Goal: Navigation & Orientation: Find specific page/section

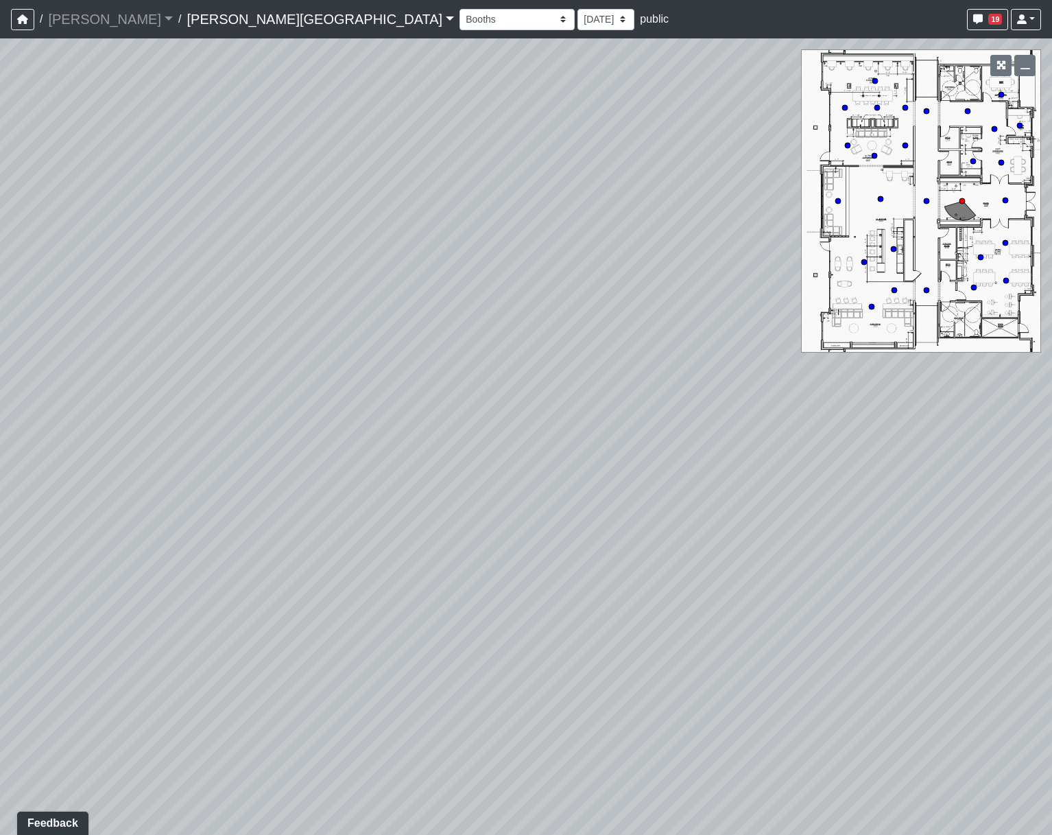
drag, startPoint x: 357, startPoint y: 706, endPoint x: 1116, endPoint y: 620, distance: 764.7
click at [1051, 620] on html "/ [PERSON_NAME] Loading... / [PERSON_NAME][GEOGRAPHIC_DATA][PERSON_NAME] Loadin…" at bounding box center [526, 417] width 1052 height 835
click at [466, 525] on div "Loading... Hallway - Hallway 2 Loading... Entry" at bounding box center [526, 436] width 1052 height 796
click at [371, 325] on icon at bounding box center [372, 331] width 41 height 41
drag, startPoint x: 699, startPoint y: 477, endPoint x: -413, endPoint y: 456, distance: 1111.8
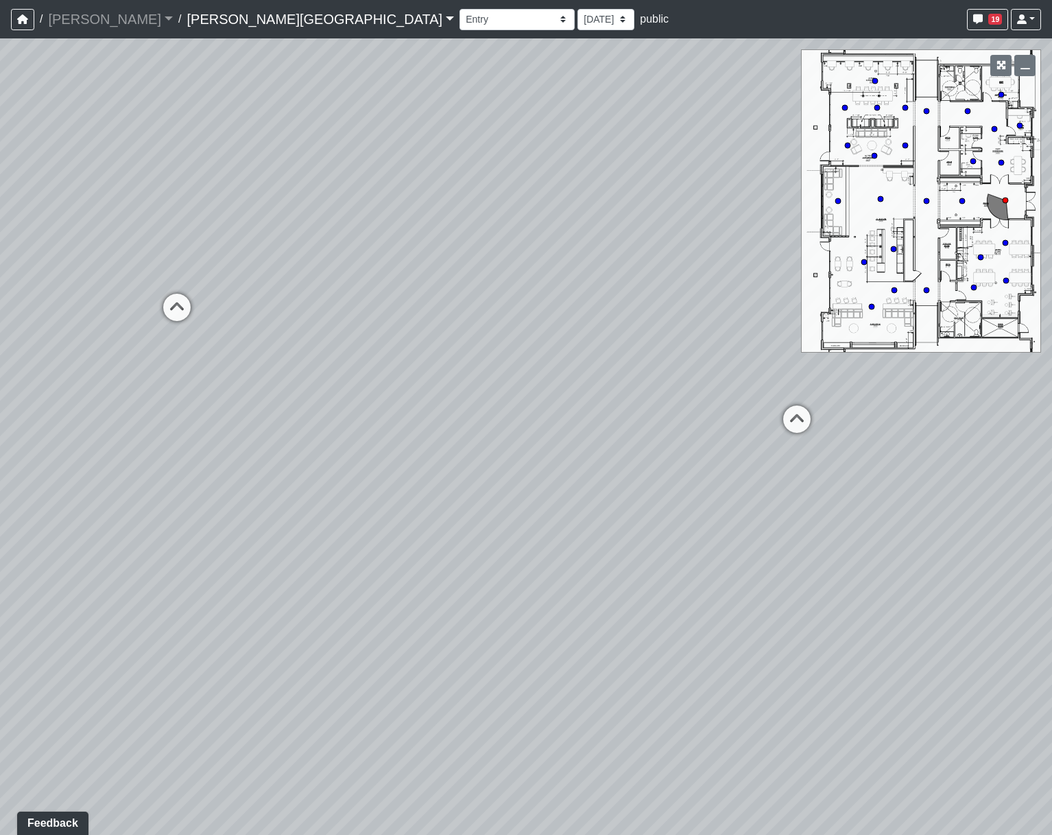
click at [0, 456] on html "/ [PERSON_NAME] Loading... / [PERSON_NAME][GEOGRAPHIC_DATA][PERSON_NAME] Loadin…" at bounding box center [526, 417] width 1052 height 835
click at [180, 311] on icon at bounding box center [175, 314] width 41 height 41
drag, startPoint x: 332, startPoint y: 361, endPoint x: -313, endPoint y: 381, distance: 644.9
click at [0, 381] on html "/ [PERSON_NAME] Loading... / [PERSON_NAME][GEOGRAPHIC_DATA][PERSON_NAME] Loadin…" at bounding box center [526, 417] width 1052 height 835
drag, startPoint x: 584, startPoint y: 501, endPoint x: -123, endPoint y: 491, distance: 707.1
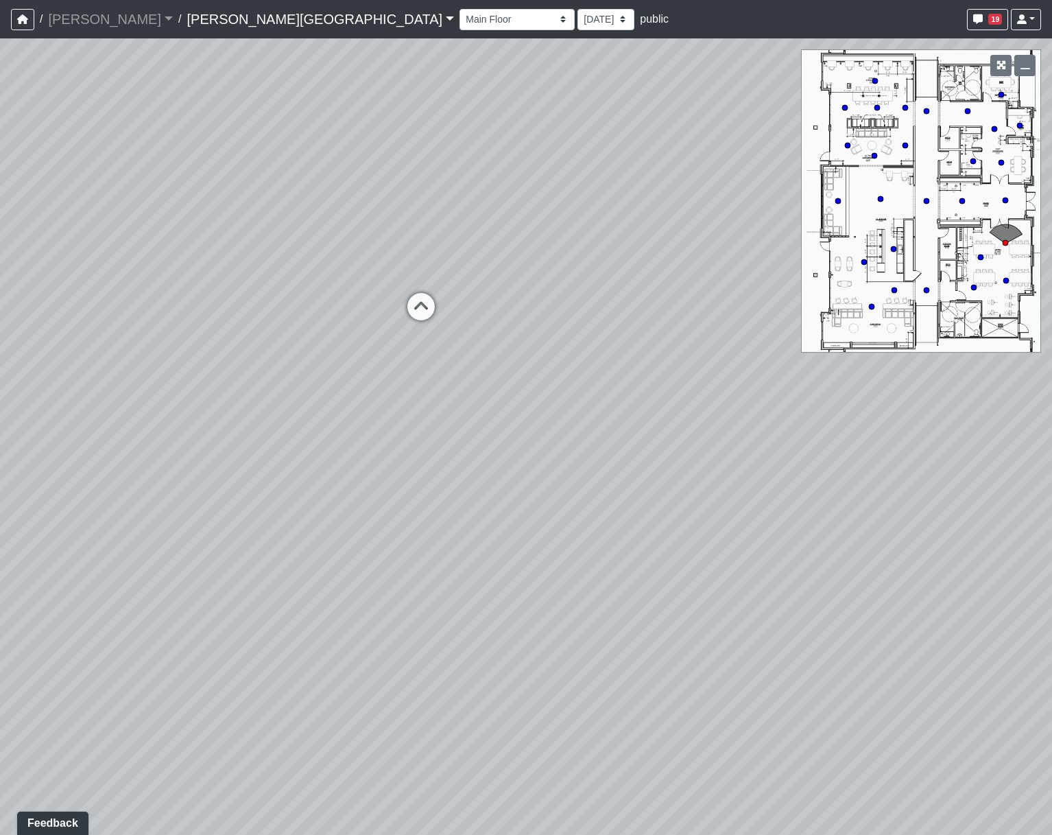
click at [0, 491] on html "/ [PERSON_NAME] Loading... / [PERSON_NAME][GEOGRAPHIC_DATA][PERSON_NAME] Loadin…" at bounding box center [526, 417] width 1052 height 835
click at [339, 320] on icon at bounding box center [337, 314] width 41 height 41
drag, startPoint x: 108, startPoint y: 512, endPoint x: 806, endPoint y: 521, distance: 698.2
click at [806, 521] on div "Loading... Hallway - Hallway 2 Loading... Entry Loading... Booths Loading... Qu…" at bounding box center [526, 436] width 1052 height 796
click at [296, 415] on icon at bounding box center [305, 431] width 41 height 41
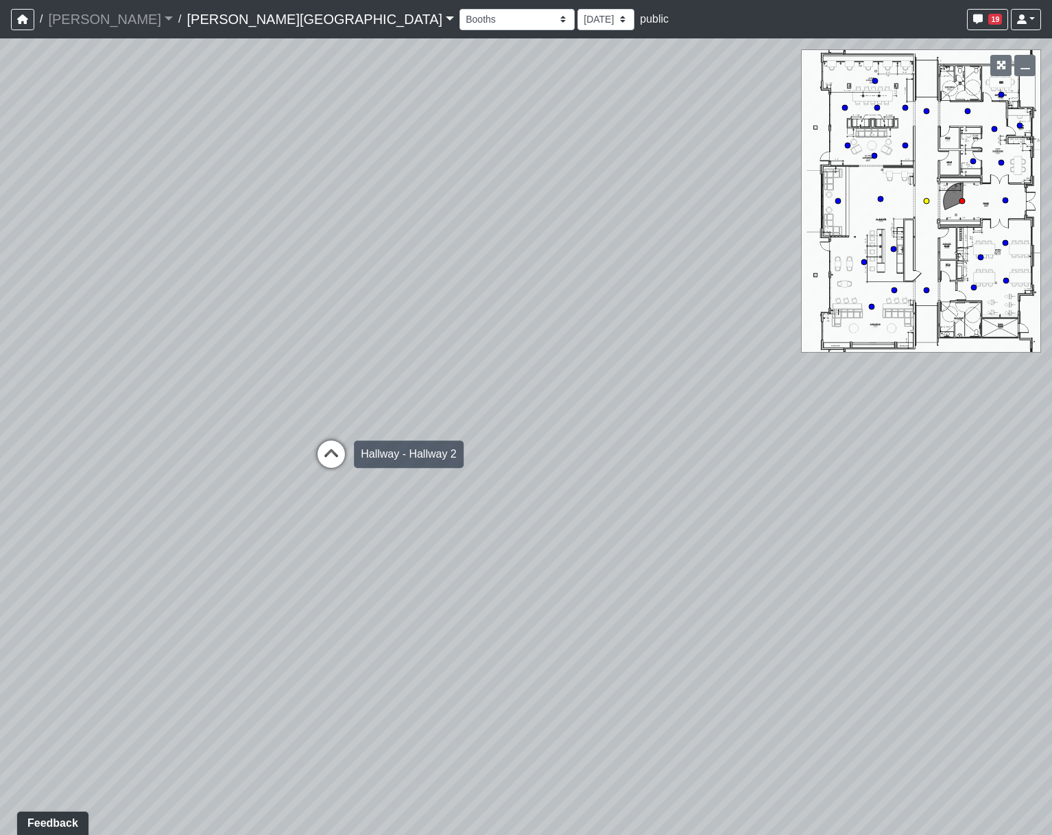
click at [319, 442] on icon at bounding box center [331, 460] width 41 height 41
click at [308, 425] on icon at bounding box center [315, 434] width 41 height 41
drag, startPoint x: 251, startPoint y: 426, endPoint x: 765, endPoint y: 510, distance: 520.4
click at [765, 510] on div "Loading... Hallway - Hallway 2 Loading... Entry Loading... Booths Loading... Qu…" at bounding box center [526, 436] width 1052 height 796
drag, startPoint x: 184, startPoint y: 411, endPoint x: 601, endPoint y: 433, distance: 417.5
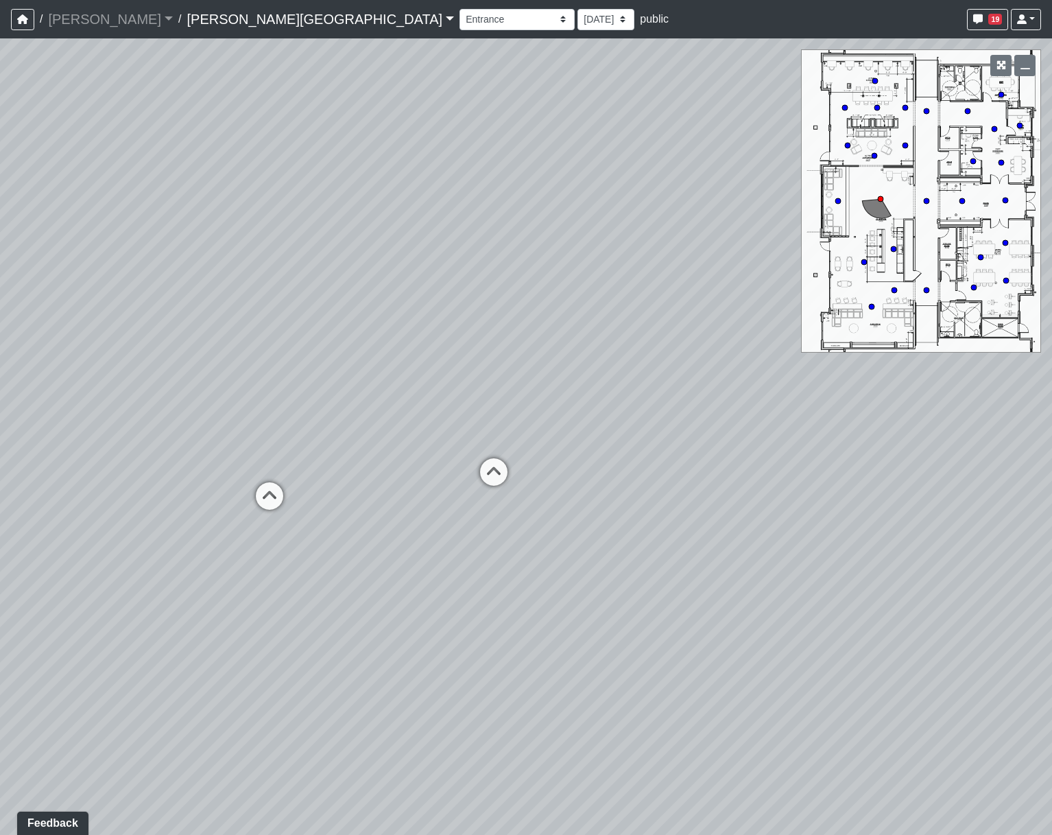
click at [601, 433] on div "Loading... Hallway - Hallway 2 Loading... Entry Loading... Booths Loading... Qu…" at bounding box center [526, 436] width 1052 height 796
click at [838, 144] on div "Loading... Hallway - Hallway 2 Loading... Entry Loading... Booths Loading... Qu…" at bounding box center [526, 436] width 1052 height 796
click at [846, 145] on circle at bounding box center [847, 145] width 5 height 5
click at [872, 82] on icon at bounding box center [875, 80] width 7 height 7
select select "71qBYD1UnnMVF4BEBvD55H"
